Goal: Transaction & Acquisition: Purchase product/service

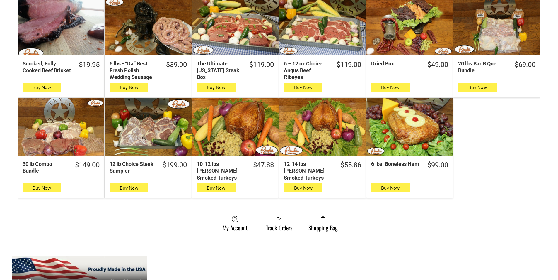
scroll to position [352, 0]
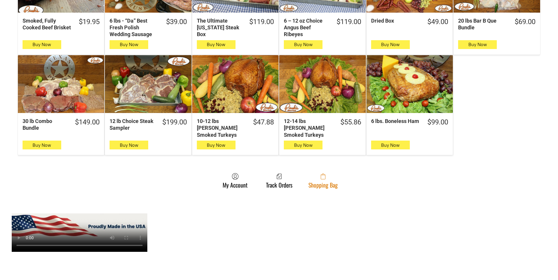
click at [336, 175] on link "Shopping Bag" at bounding box center [323, 181] width 35 height 16
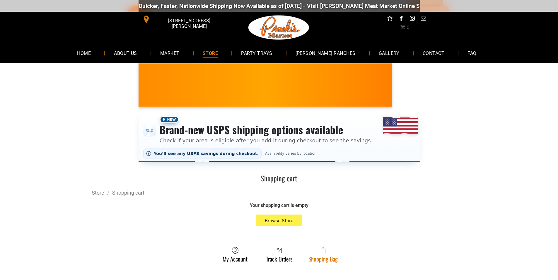
click at [331, 259] on link "Shopping Bag" at bounding box center [323, 254] width 35 height 16
click at [307, 261] on link "Shopping Bag" at bounding box center [323, 254] width 35 height 16
click at [338, 259] on link "Shopping Bag" at bounding box center [323, 254] width 35 height 16
